Goal: Transaction & Acquisition: Purchase product/service

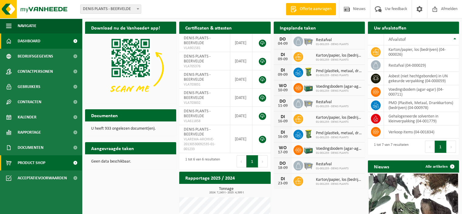
click at [37, 160] on span "Product Shop" at bounding box center [32, 162] width 28 height 15
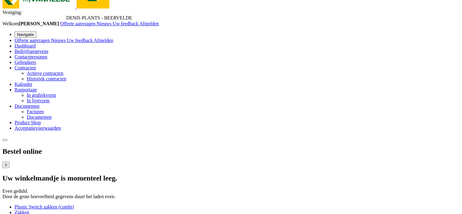
scroll to position [61, 0]
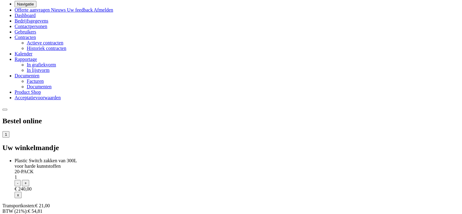
click at [382, 117] on div "Bestel online 1 Uw winkelmandje Plastic Switch zakken van 300L voor harde kunst…" at bounding box center [230, 171] width 457 height 108
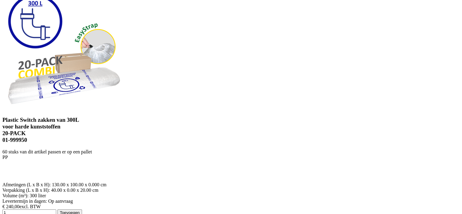
scroll to position [425, 0]
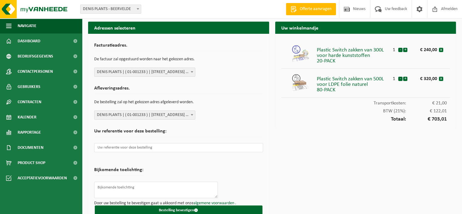
scroll to position [9, 0]
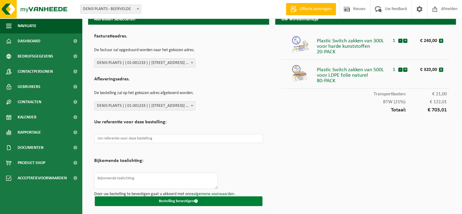
click at [180, 200] on button "Bestelling bevestigen" at bounding box center [179, 201] width 168 height 10
